Goal: Task Accomplishment & Management: Use online tool/utility

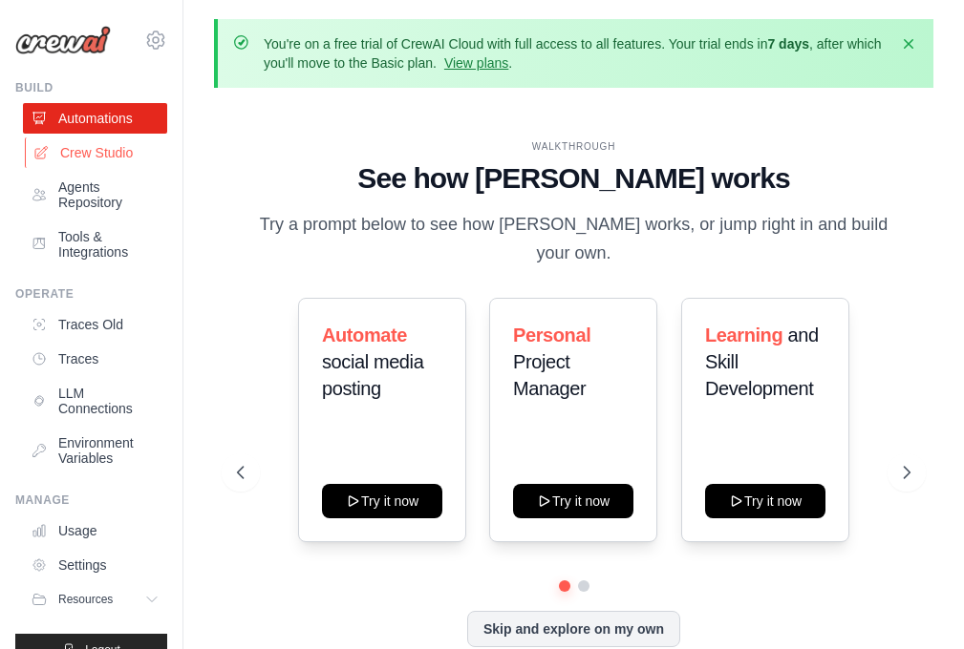
click at [88, 153] on link "Crew Studio" at bounding box center [97, 153] width 144 height 31
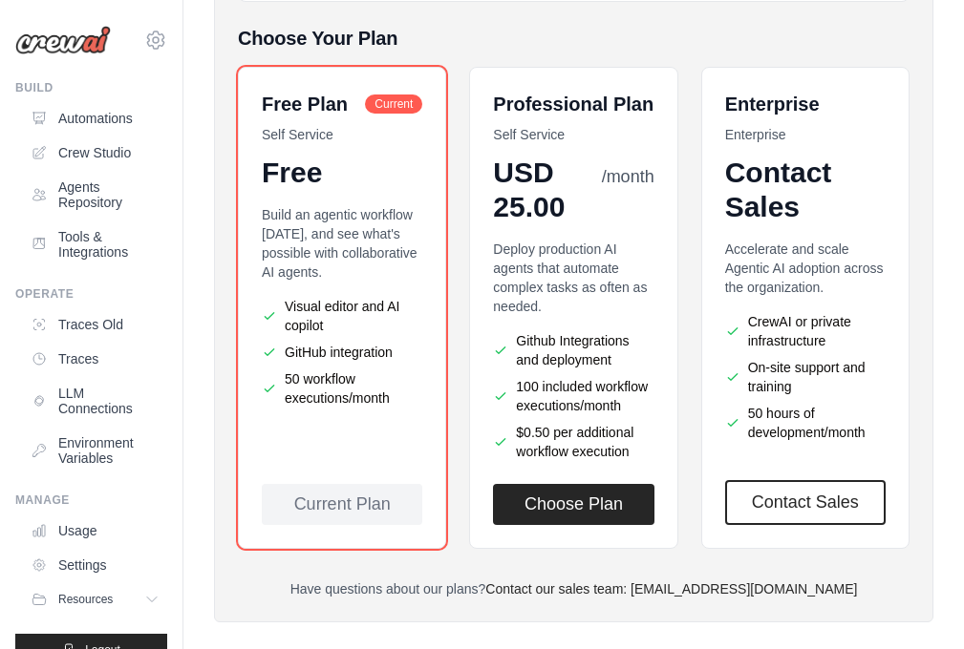
scroll to position [578, 0]
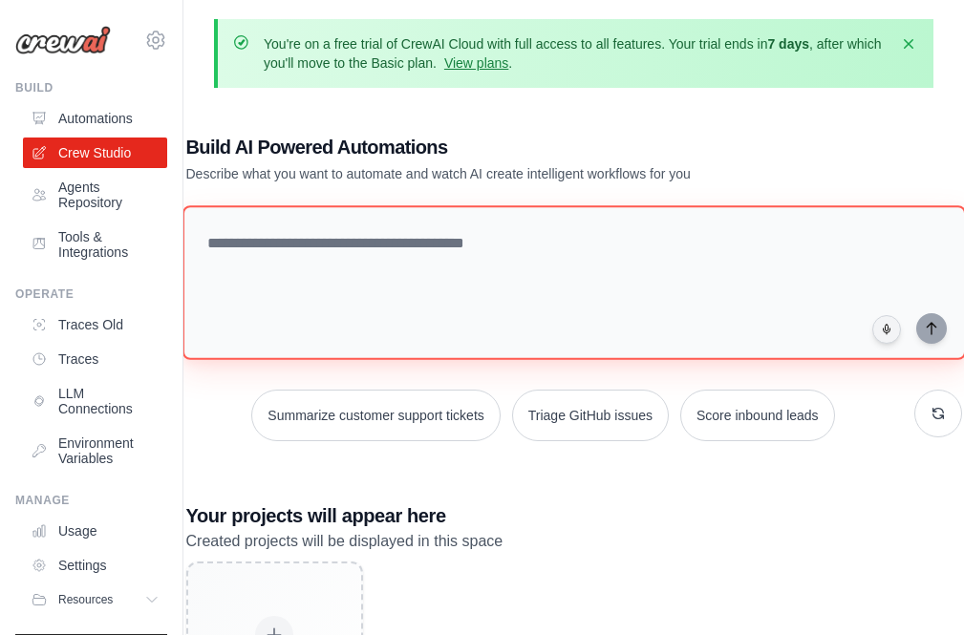
click at [510, 243] on textarea at bounding box center [572, 282] width 783 height 155
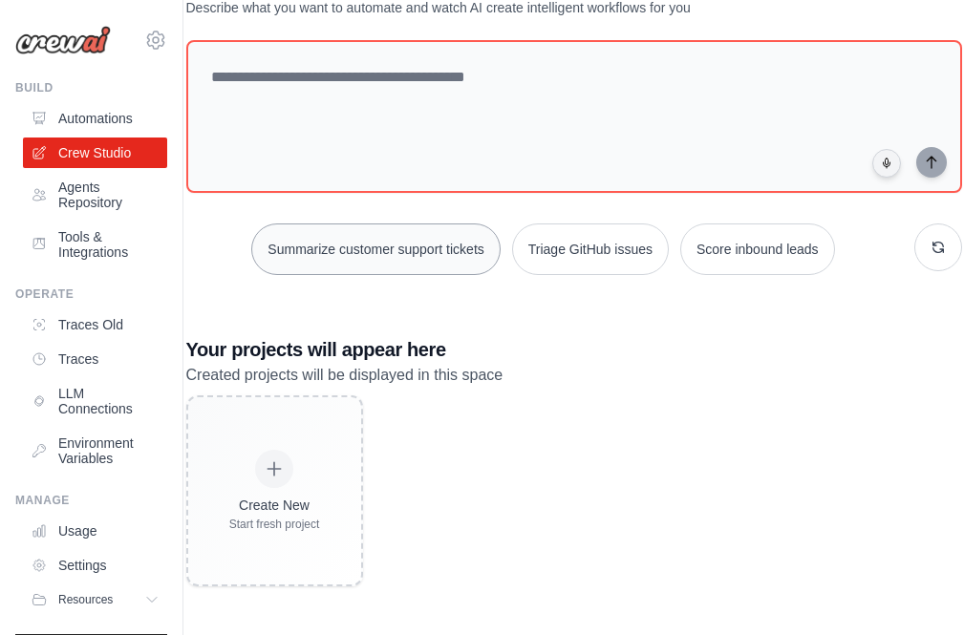
scroll to position [167, 0]
click at [86, 188] on link "Agents Repository" at bounding box center [97, 195] width 144 height 46
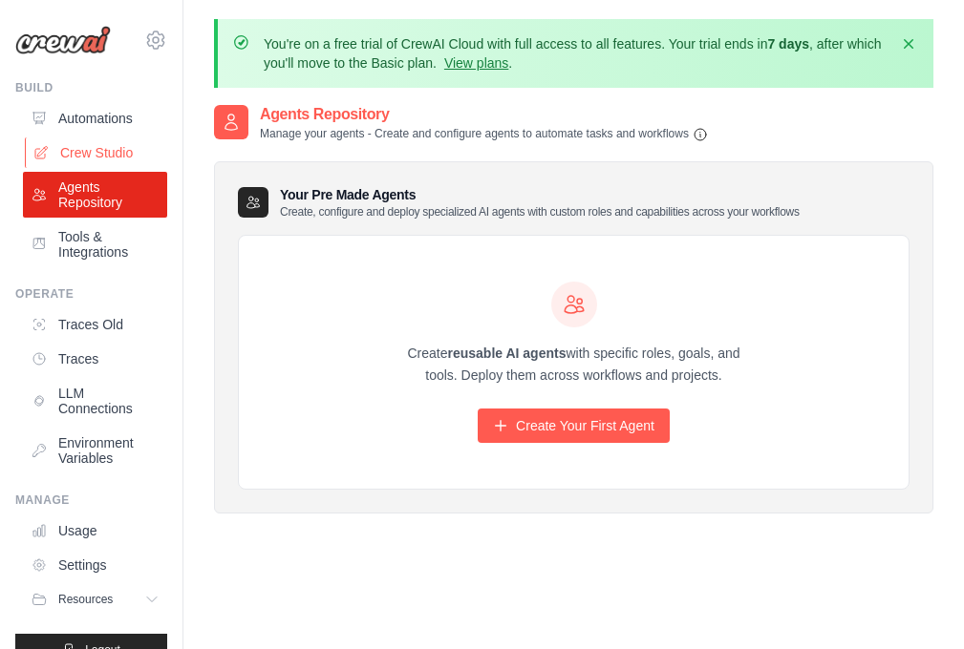
click at [96, 152] on link "Crew Studio" at bounding box center [97, 153] width 144 height 31
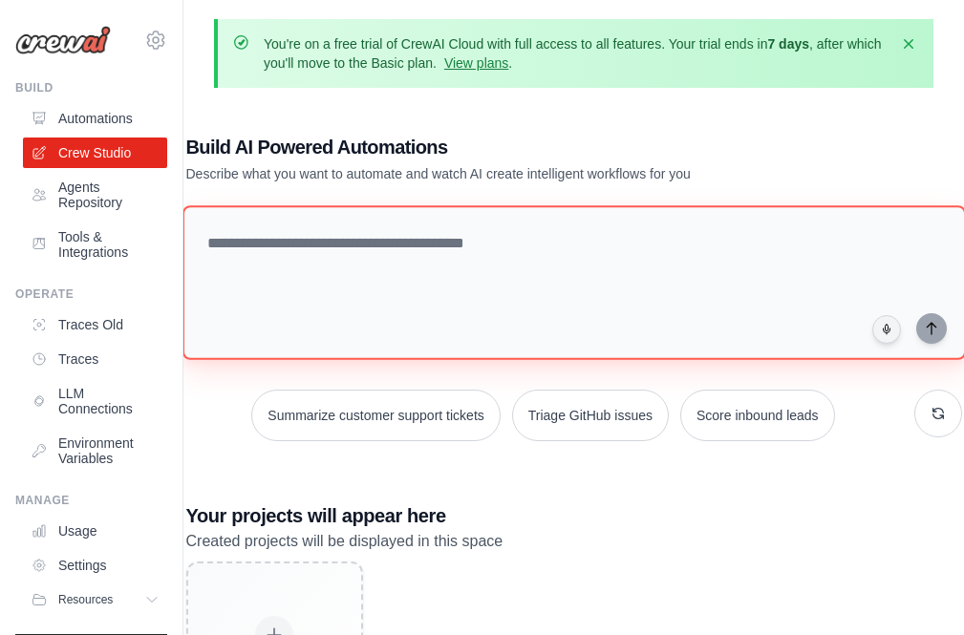
click at [341, 238] on textarea at bounding box center [572, 282] width 783 height 155
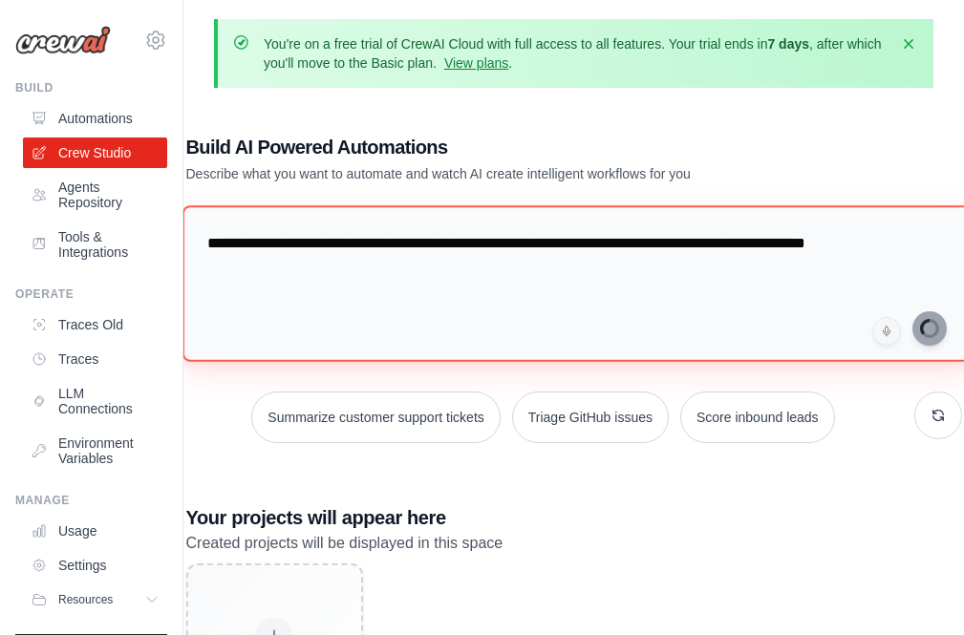
type textarea "**********"
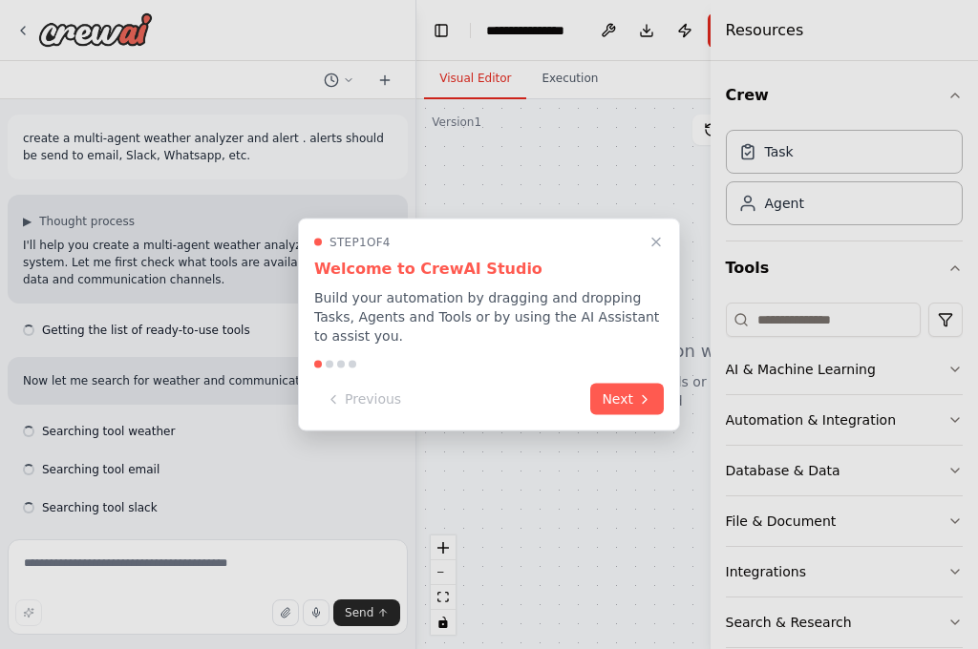
scroll to position [1101, 0]
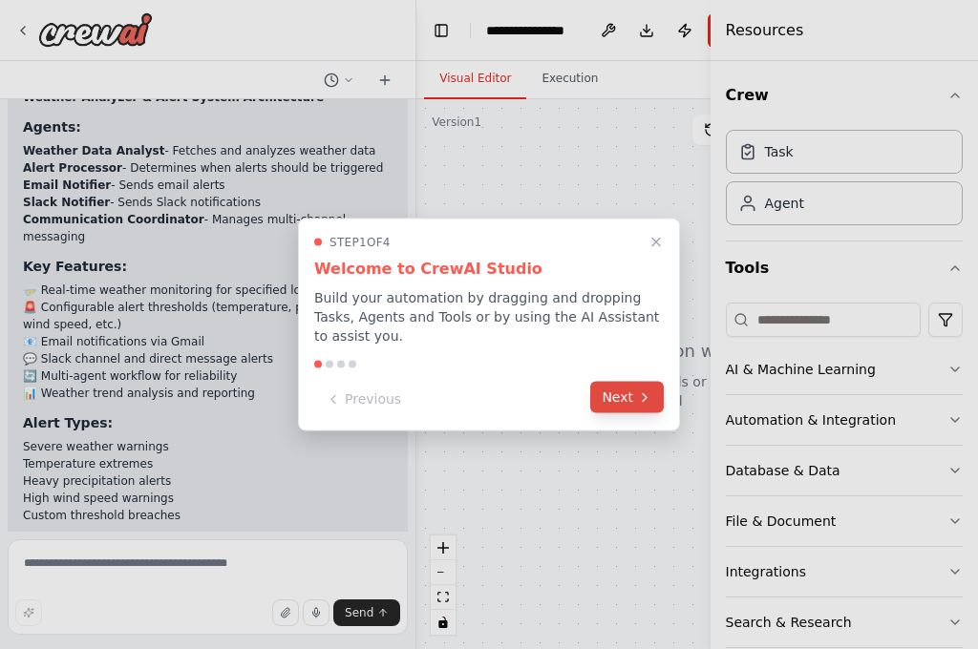
click at [651, 390] on icon at bounding box center [644, 397] width 15 height 15
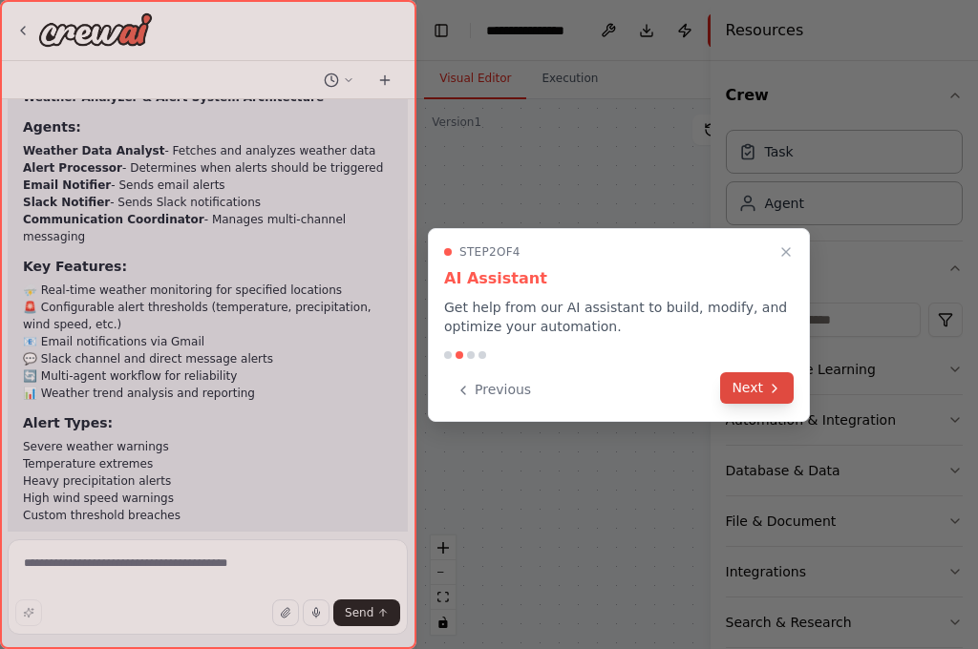
click at [758, 399] on button "Next" at bounding box center [757, 388] width 74 height 32
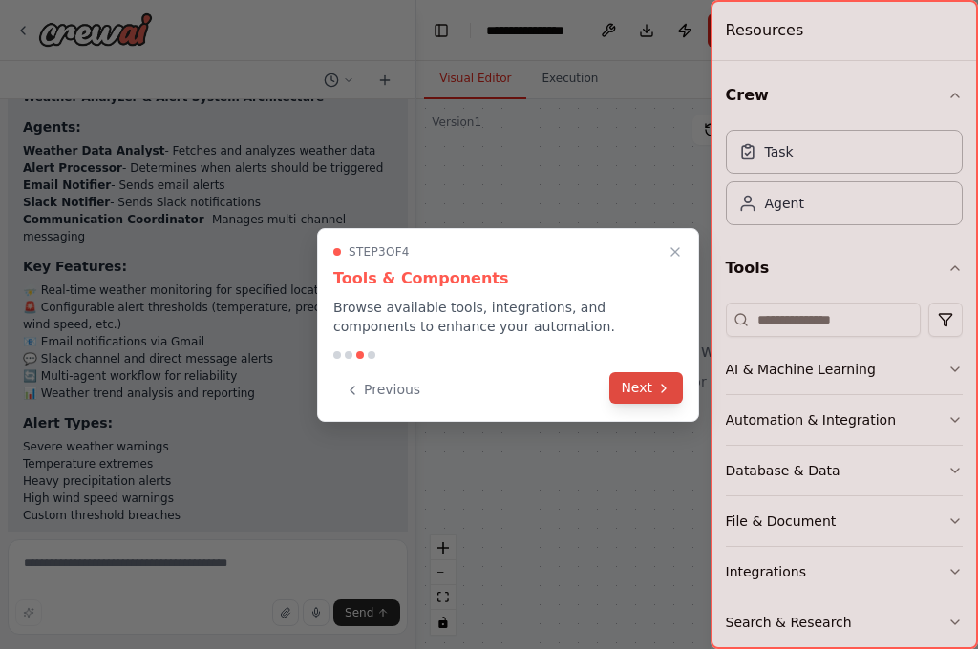
click at [648, 390] on button "Next" at bounding box center [646, 388] width 74 height 32
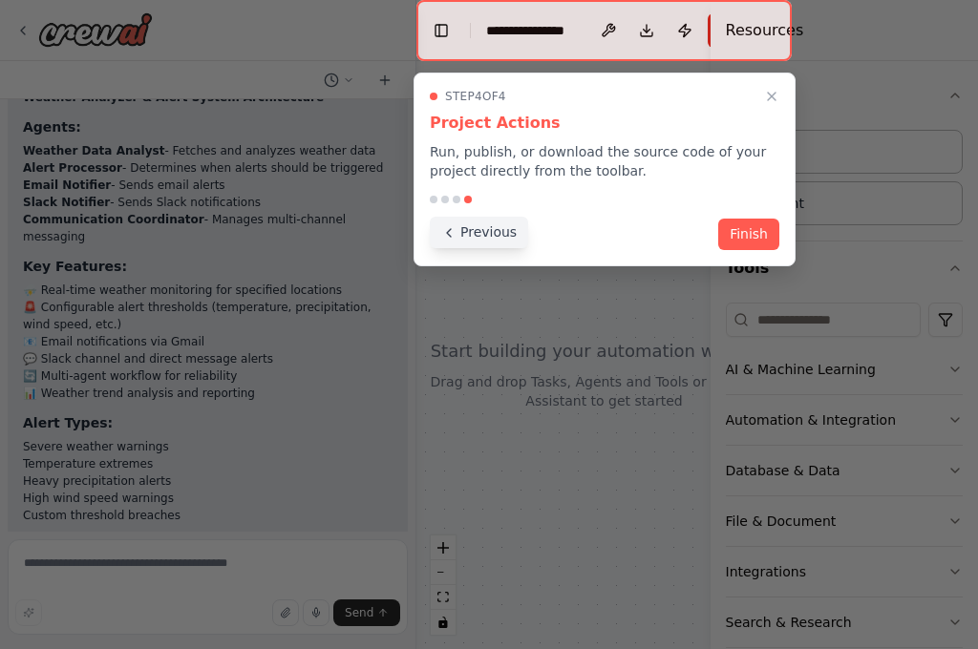
click at [469, 243] on button "Previous" at bounding box center [479, 233] width 98 height 32
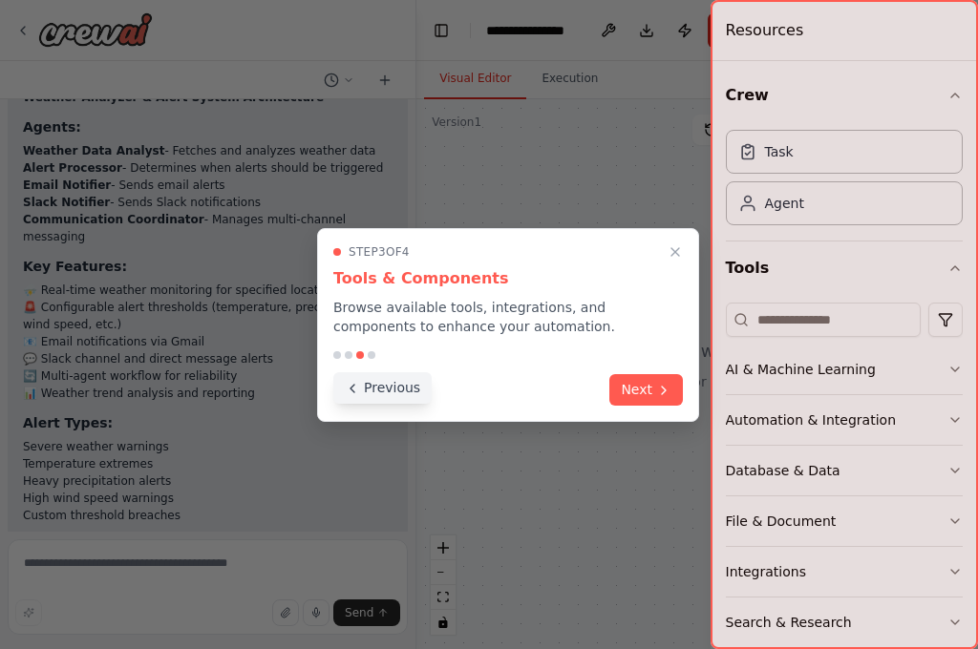
click at [394, 392] on button "Previous" at bounding box center [382, 388] width 98 height 32
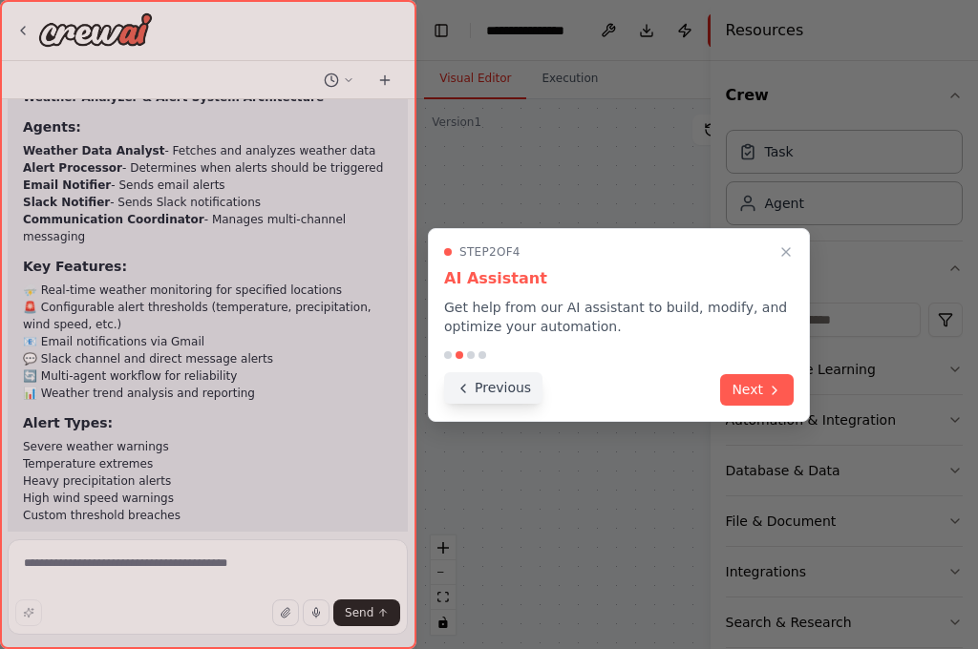
click at [496, 393] on button "Previous" at bounding box center [493, 388] width 98 height 32
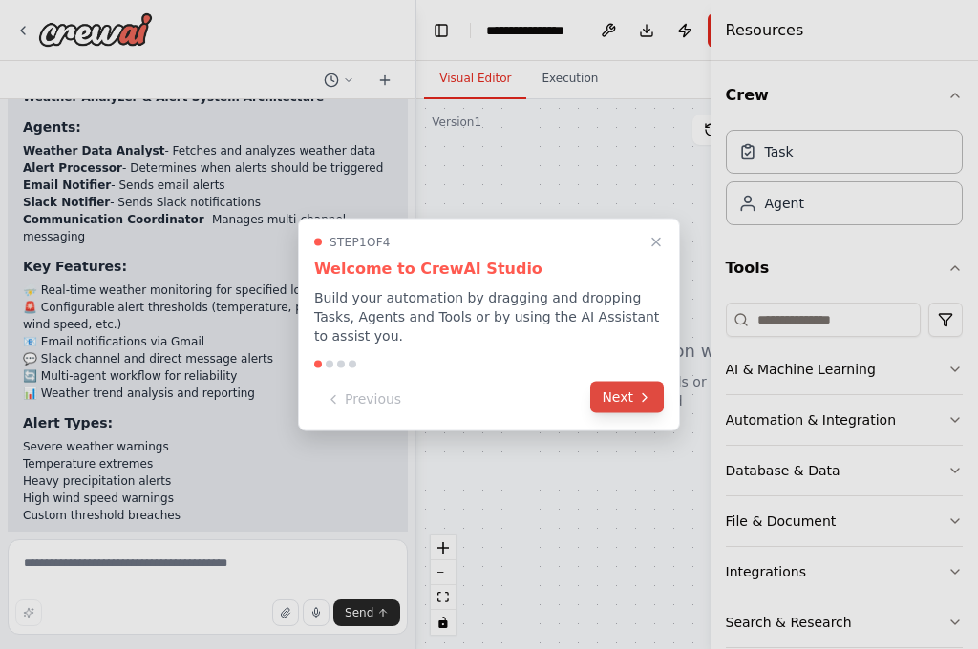
click at [617, 396] on button "Next" at bounding box center [627, 398] width 74 height 32
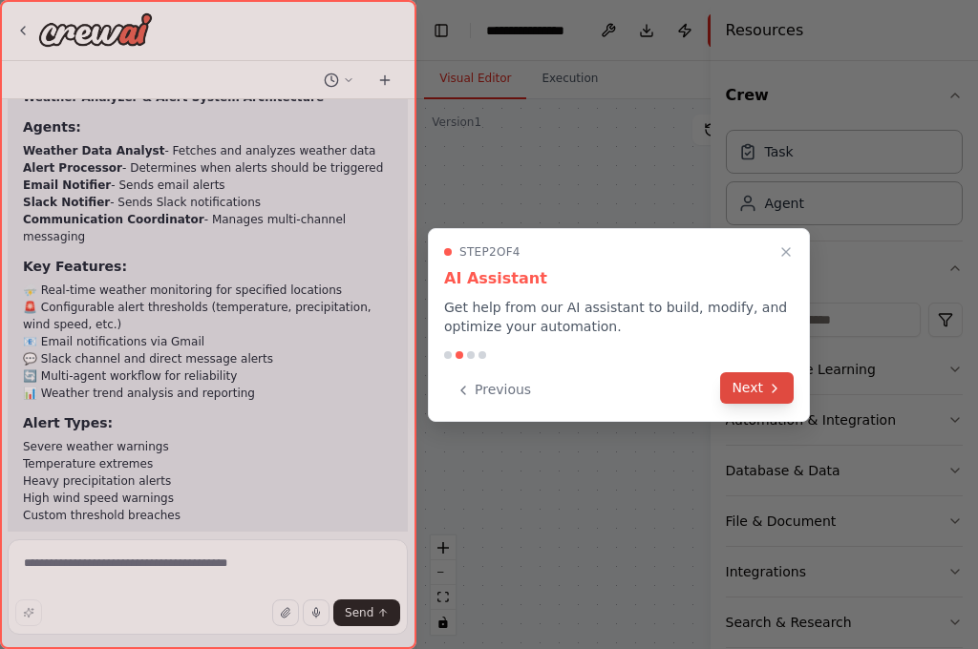
click at [762, 387] on button "Next" at bounding box center [757, 388] width 74 height 32
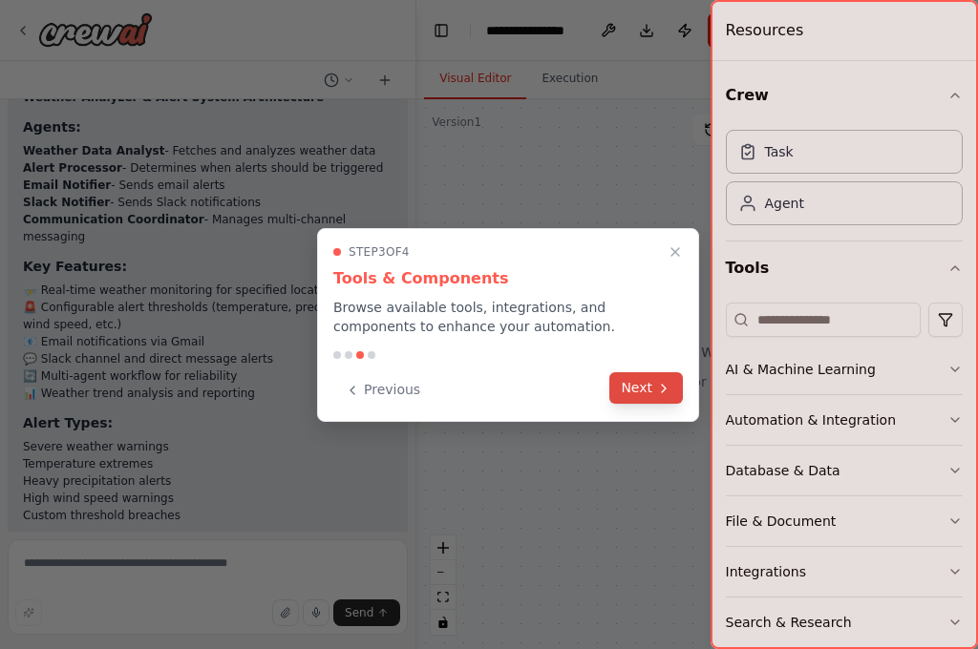
click at [664, 387] on icon at bounding box center [664, 389] width 4 height 8
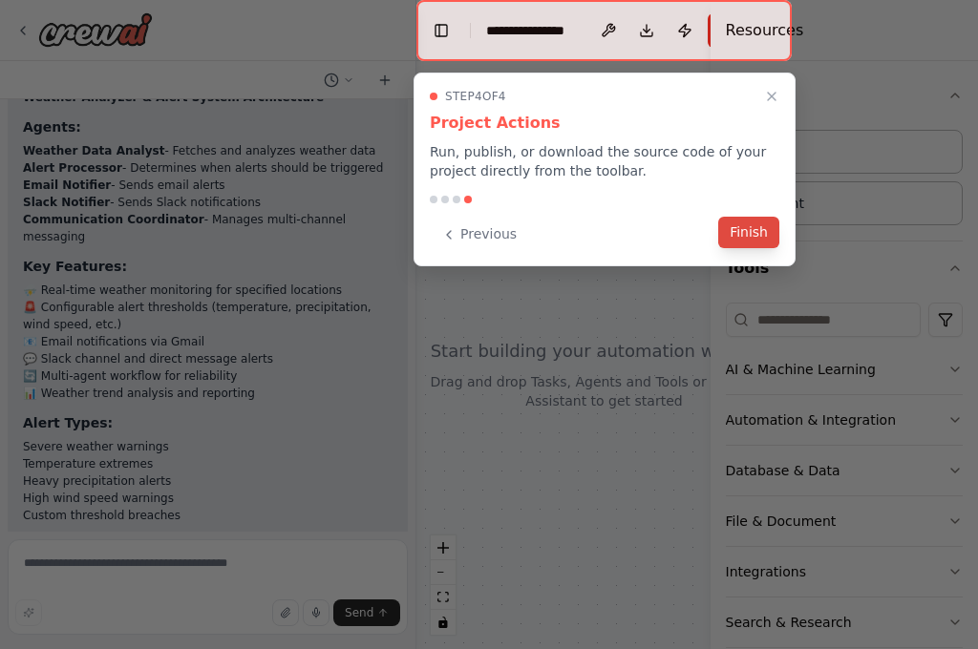
click at [735, 228] on button "Finish" at bounding box center [748, 233] width 61 height 32
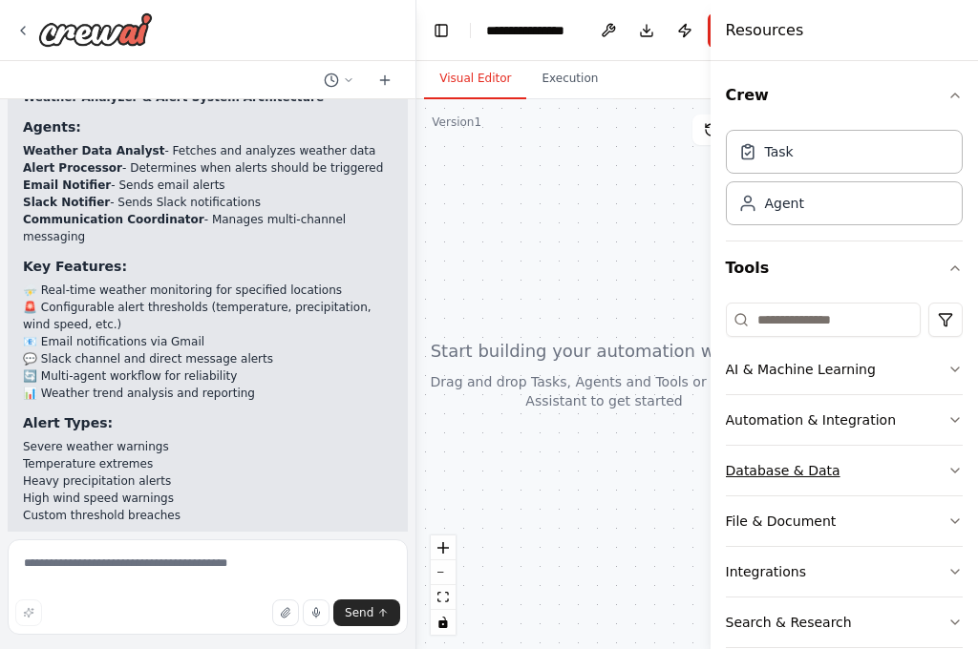
click at [817, 469] on div "Database & Data" at bounding box center [783, 470] width 115 height 19
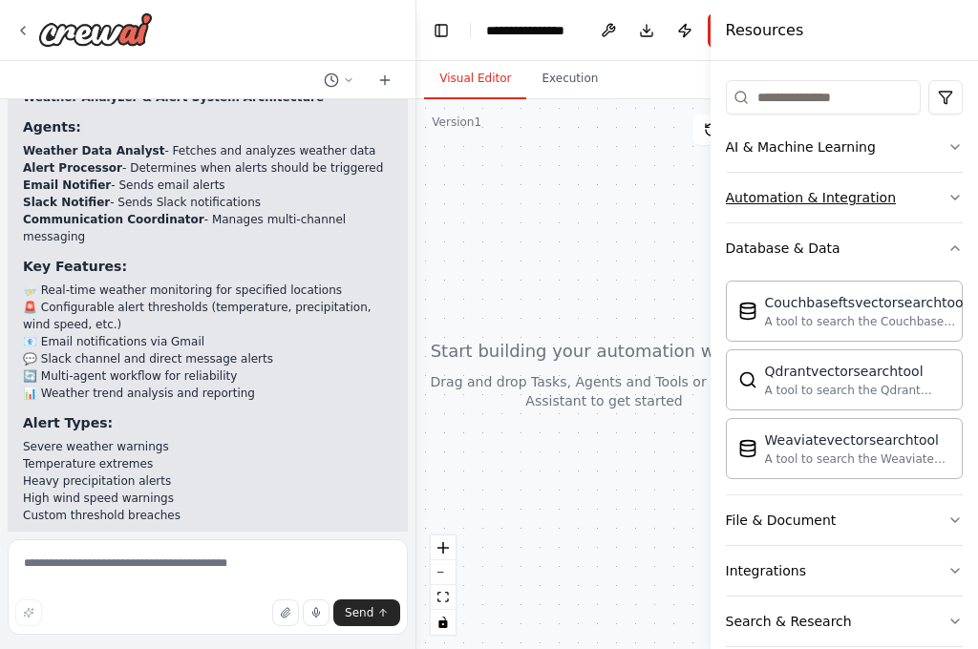
scroll to position [229, 0]
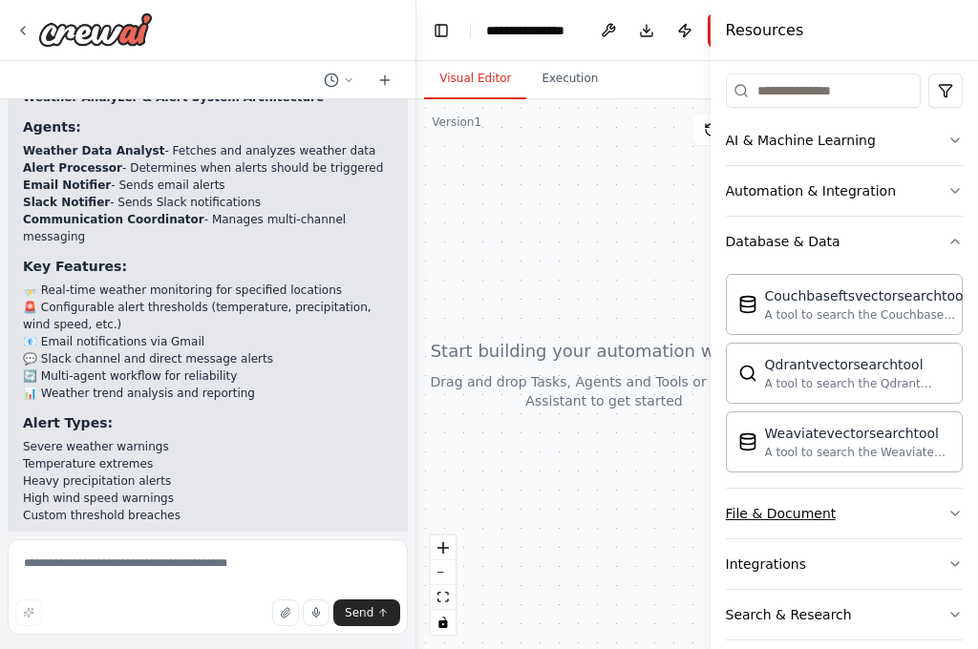
click at [848, 522] on button "File & Document" at bounding box center [844, 514] width 237 height 50
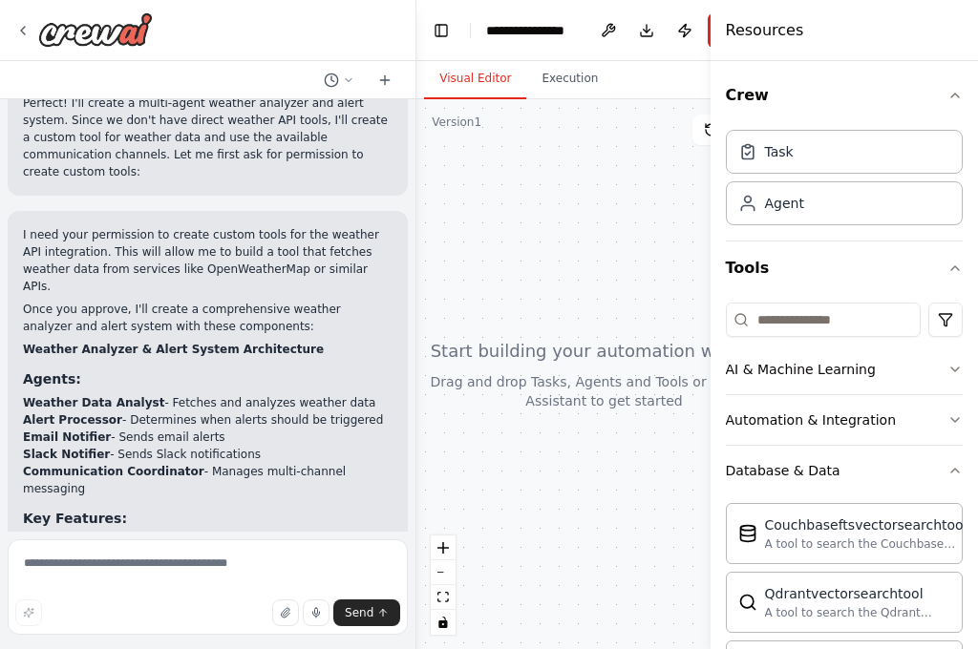
scroll to position [872, 0]
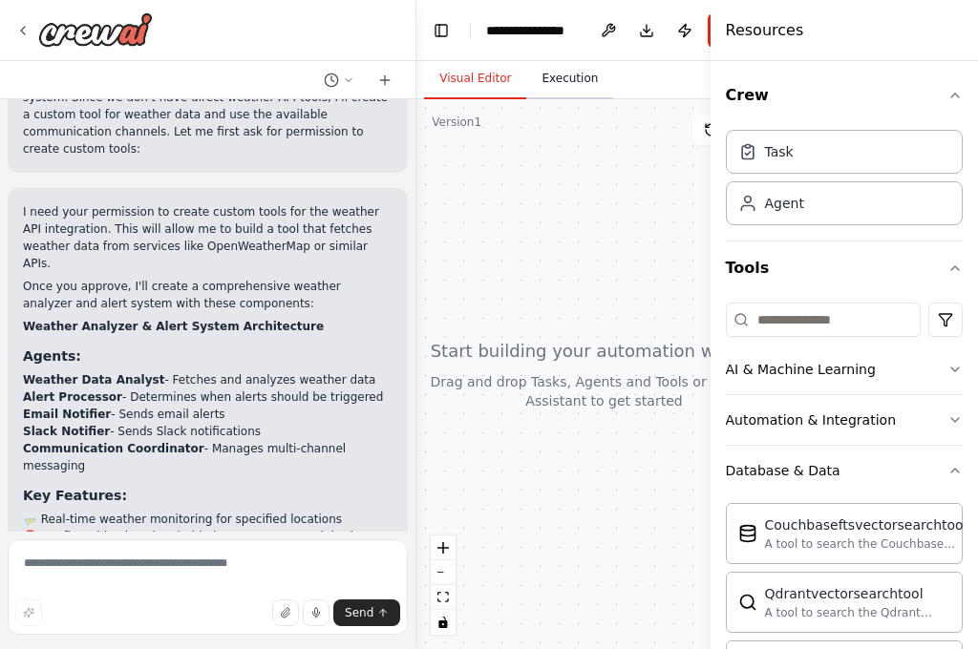
click at [543, 81] on button "Execution" at bounding box center [569, 79] width 87 height 40
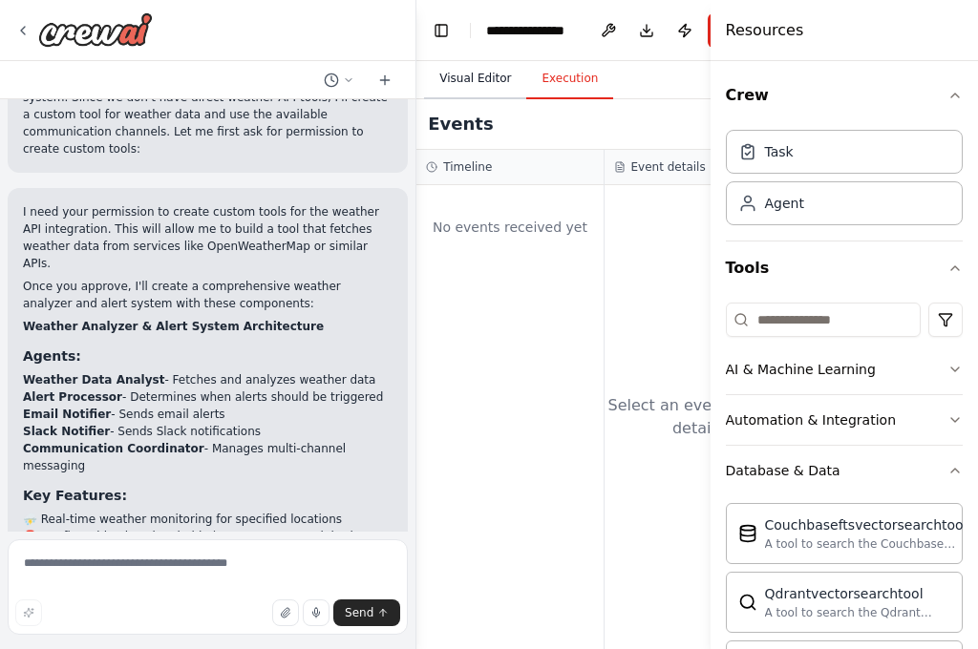
click at [482, 74] on button "Visual Editor" at bounding box center [475, 79] width 102 height 40
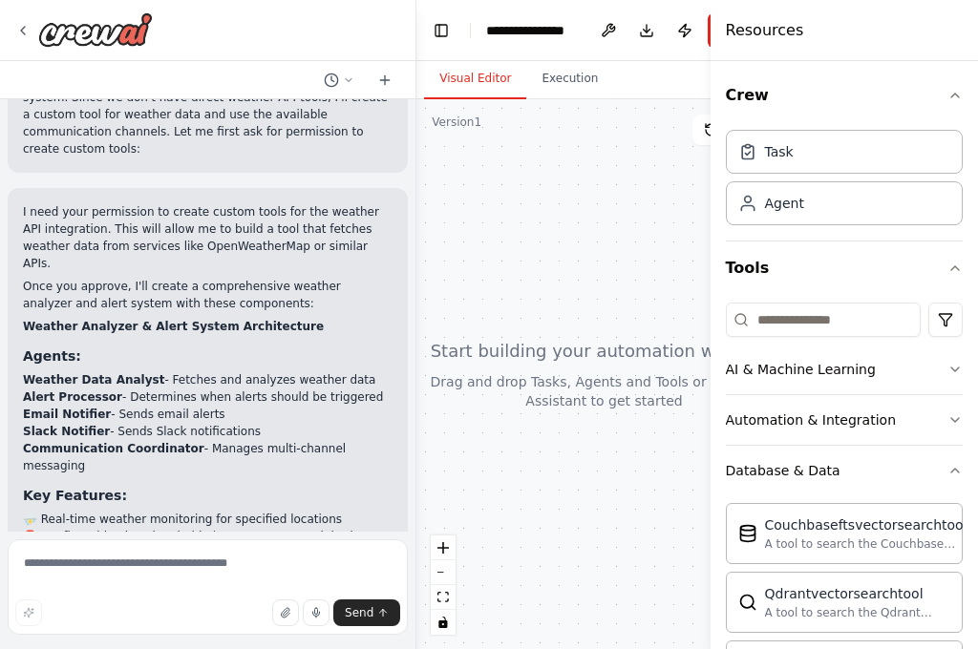
scroll to position [1101, 0]
